Goal: Information Seeking & Learning: Learn about a topic

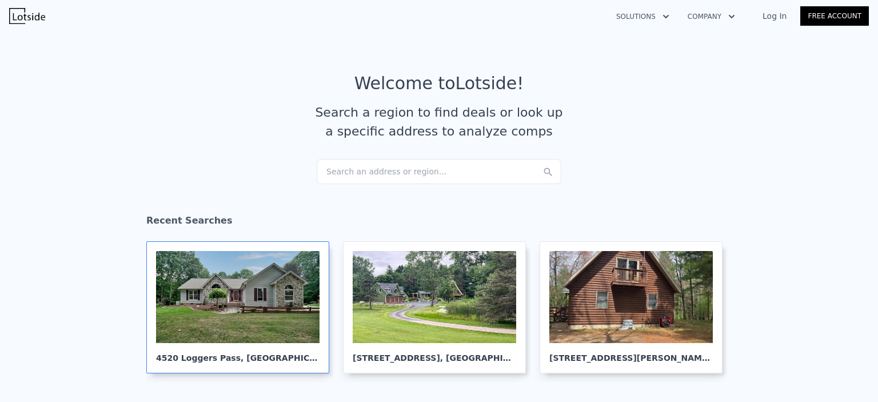
click at [256, 294] on div at bounding box center [238, 297] width 164 height 92
click at [430, 315] on div at bounding box center [435, 297] width 164 height 92
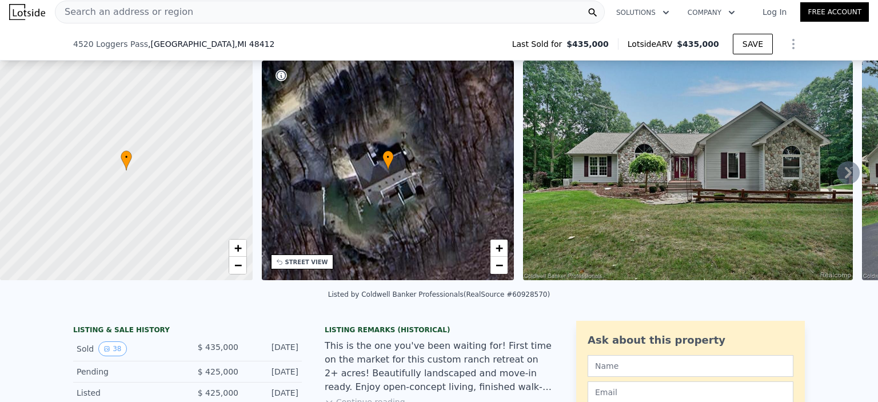
scroll to position [286, 0]
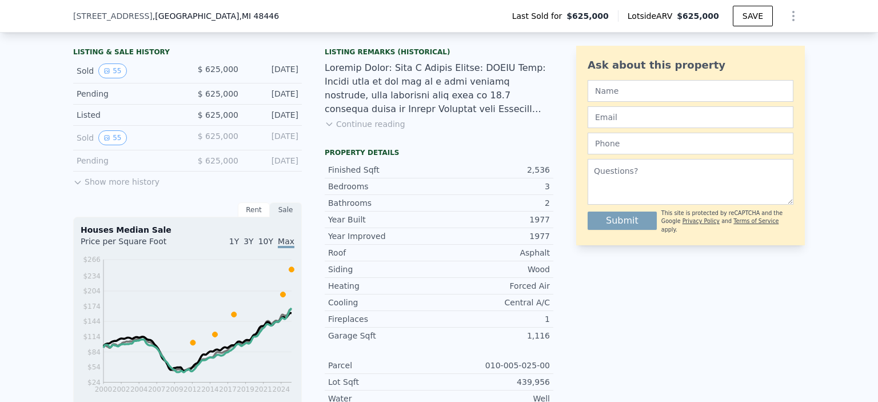
scroll to position [281, 0]
click at [349, 130] on button "Continue reading" at bounding box center [365, 124] width 81 height 11
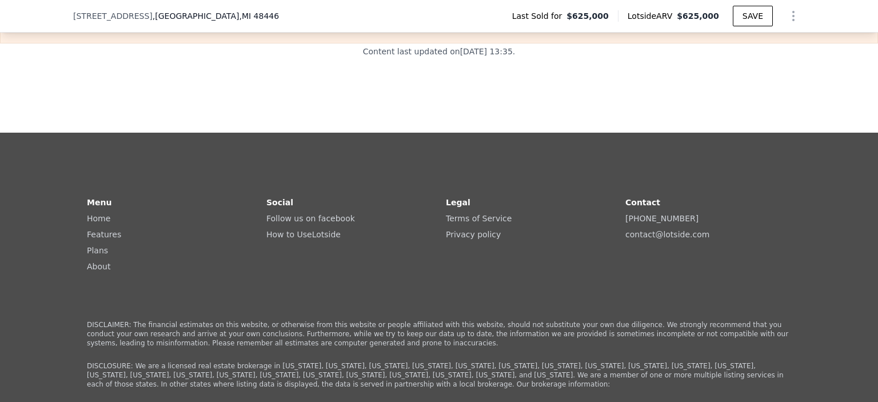
scroll to position [2740, 0]
